Goal: Task Accomplishment & Management: Use online tool/utility

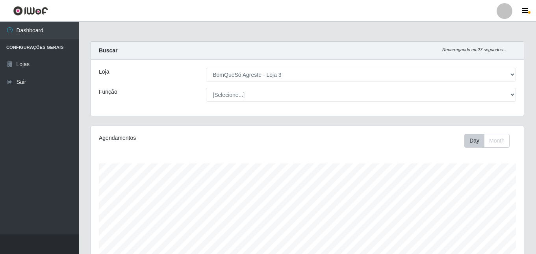
select select "215"
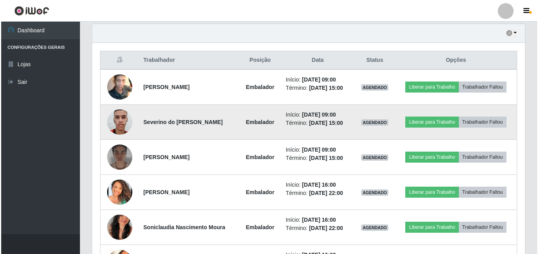
scroll to position [163, 433]
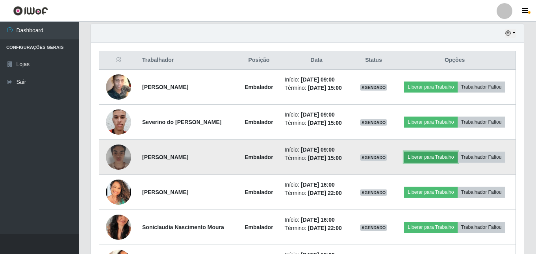
click at [412, 158] on button "Liberar para Trabalho" at bounding box center [430, 157] width 53 height 11
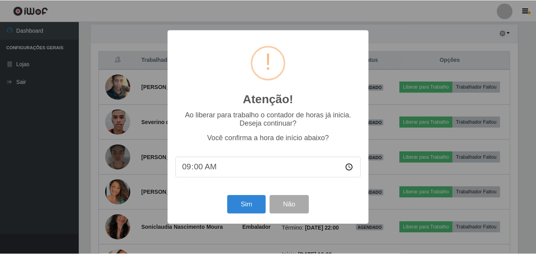
scroll to position [163, 429]
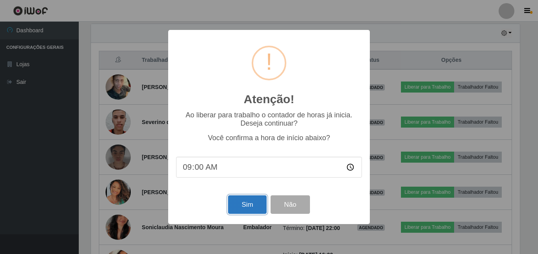
click at [254, 204] on button "Sim" at bounding box center [247, 204] width 38 height 19
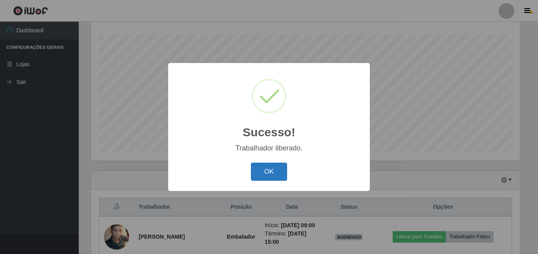
click at [273, 169] on button "OK" at bounding box center [269, 172] width 37 height 19
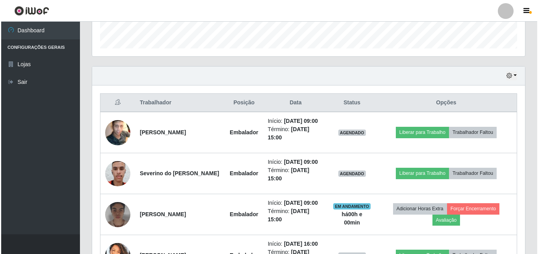
scroll to position [247, 0]
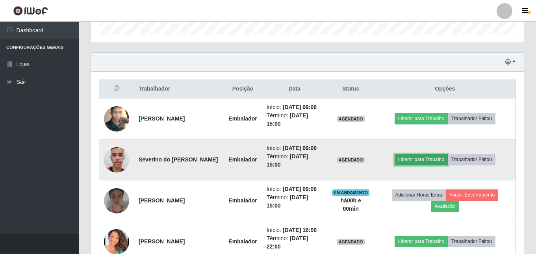
click at [414, 165] on button "Liberar para Trabalho" at bounding box center [421, 159] width 53 height 11
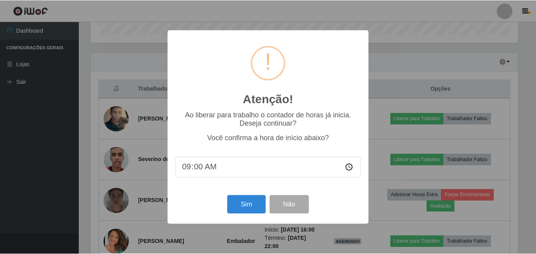
scroll to position [163, 429]
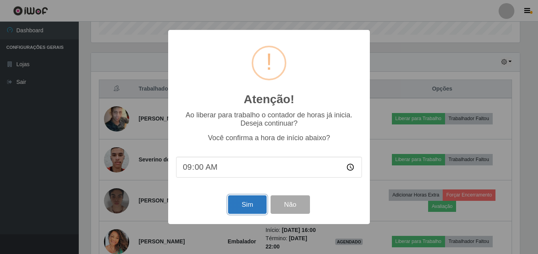
click at [256, 205] on button "Sim" at bounding box center [247, 204] width 38 height 19
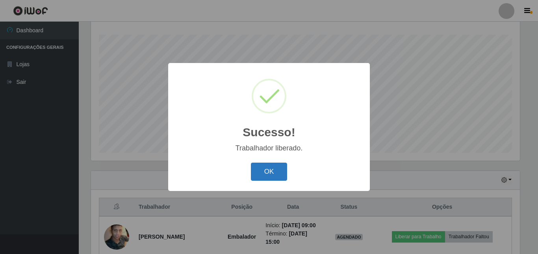
click at [269, 174] on button "OK" at bounding box center [269, 172] width 37 height 19
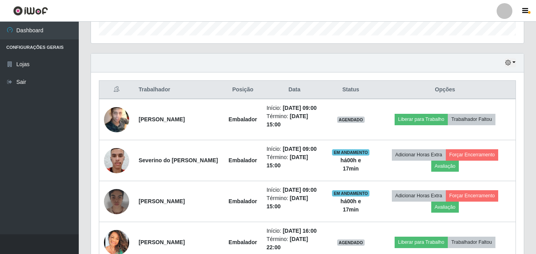
scroll to position [247, 0]
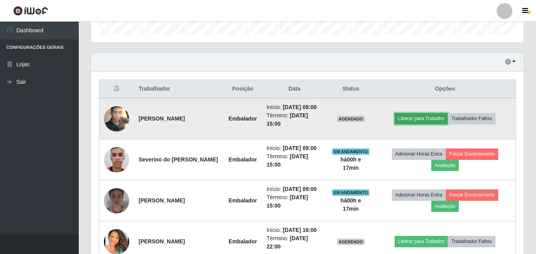
click at [420, 121] on button "Liberar para Trabalho" at bounding box center [421, 118] width 53 height 11
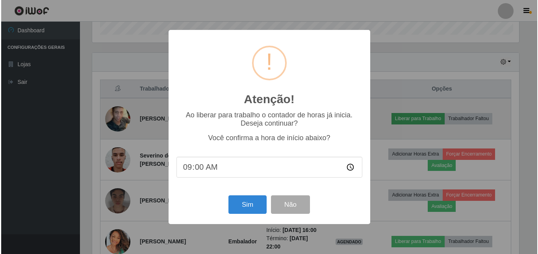
scroll to position [163, 429]
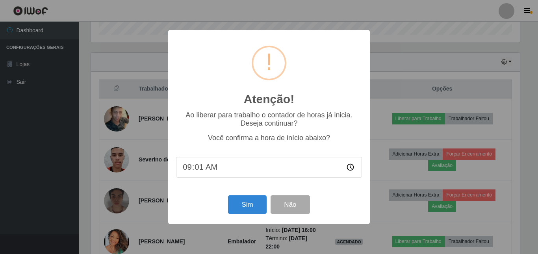
type input "09:18"
click at [241, 199] on button "Sim" at bounding box center [247, 204] width 38 height 19
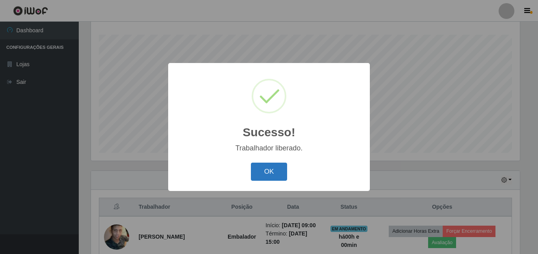
click at [266, 172] on button "OK" at bounding box center [269, 172] width 37 height 19
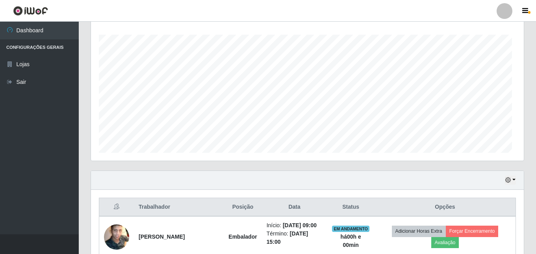
scroll to position [163, 433]
